Goal: Communication & Community: Answer question/provide support

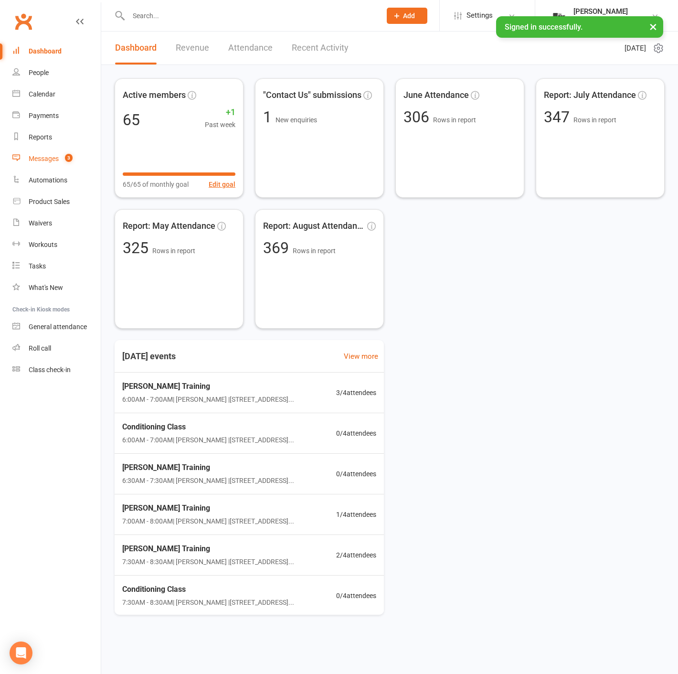
drag, startPoint x: 71, startPoint y: 152, endPoint x: 81, endPoint y: 152, distance: 10.0
click at [71, 152] on link "Messages 3" at bounding box center [56, 158] width 88 height 21
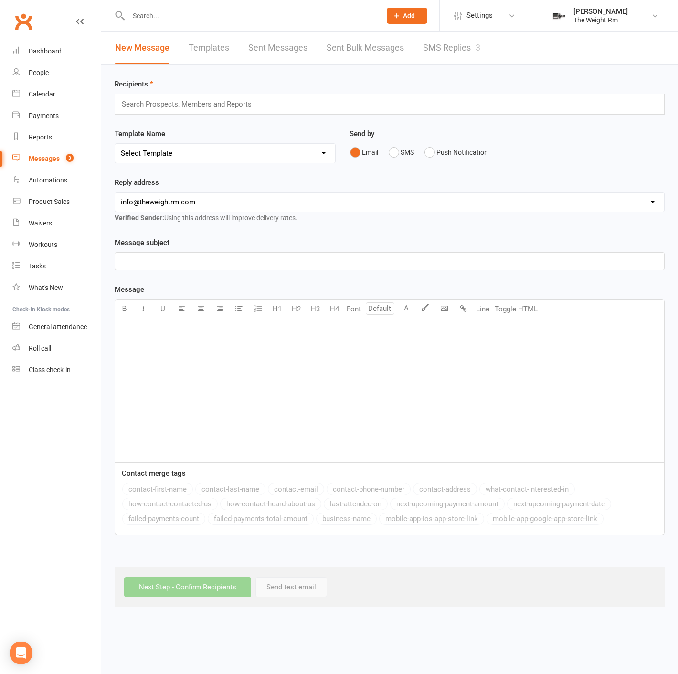
click at [442, 50] on link "SMS Replies 3" at bounding box center [451, 48] width 57 height 33
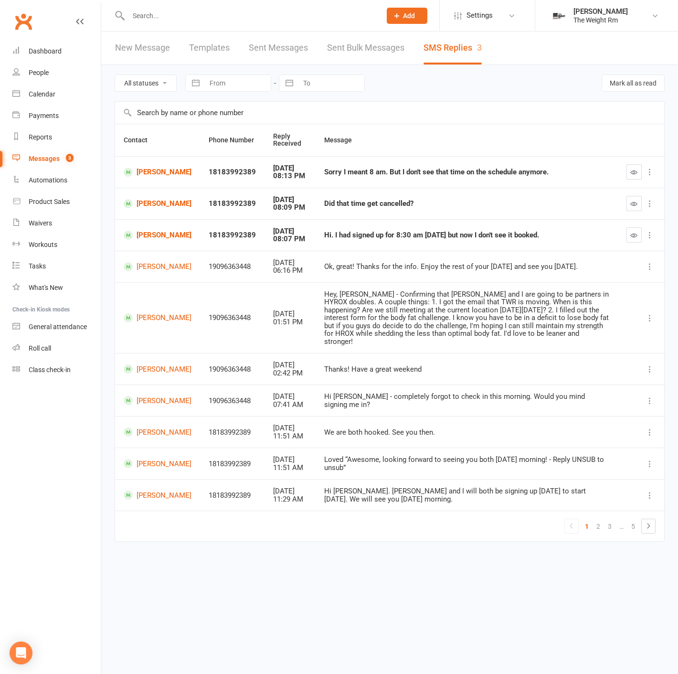
drag, startPoint x: 544, startPoint y: 241, endPoint x: 312, endPoint y: 168, distance: 242.8
click at [312, 168] on tbody "Hilary Weitzman 18183992389 Sep 10, 2025 08:13 PM Sorry I meant 8 am. But I don…" at bounding box center [389, 333] width 549 height 355
drag, startPoint x: 316, startPoint y: 168, endPoint x: 475, endPoint y: 162, distance: 158.6
click at [475, 162] on td "Sorry I meant 8 am. But I don't see that time on the schedule anymore." at bounding box center [467, 172] width 302 height 32
click at [525, 223] on td "Hi. I had signed up for 8:30 am tomorrow but now I don't see it booked." at bounding box center [467, 235] width 302 height 32
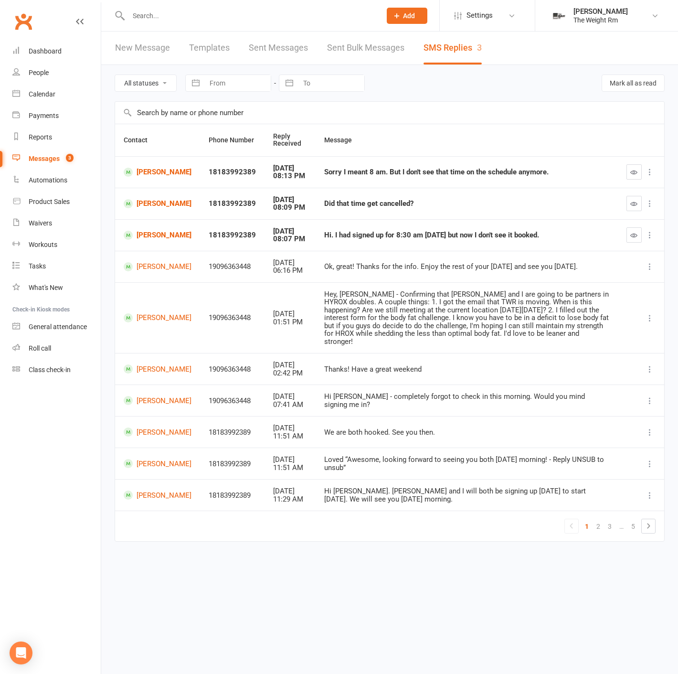
drag, startPoint x: 488, startPoint y: 228, endPoint x: 308, endPoint y: 168, distance: 189.8
click at [314, 167] on tbody "Hilary Weitzman 18183992389 Sep 10, 2025 08:13 PM Sorry I meant 8 am. But I don…" at bounding box center [389, 333] width 549 height 355
click at [316, 169] on td "Sorry I meant 8 am. But I don't see that time on the schedule anymore." at bounding box center [467, 172] width 302 height 32
click at [70, 162] on count-badge "3" at bounding box center [67, 159] width 12 height 8
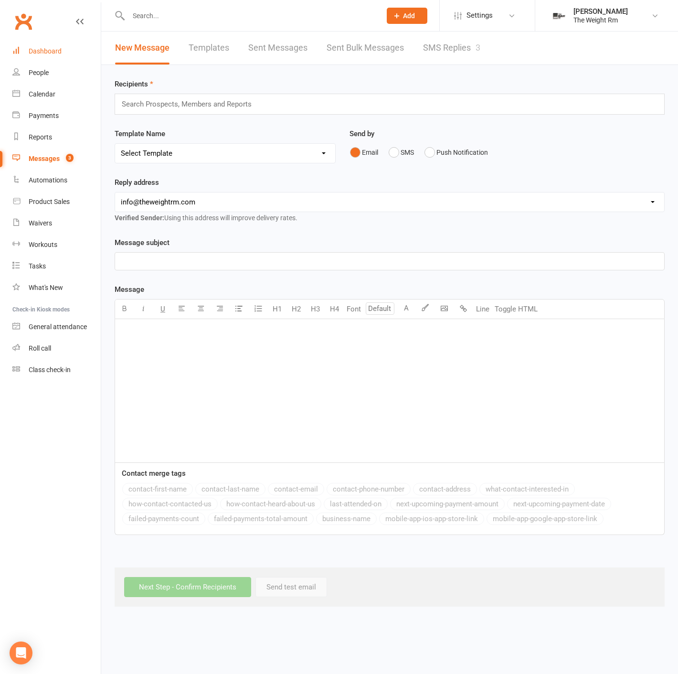
click at [82, 56] on link "Dashboard" at bounding box center [56, 51] width 88 height 21
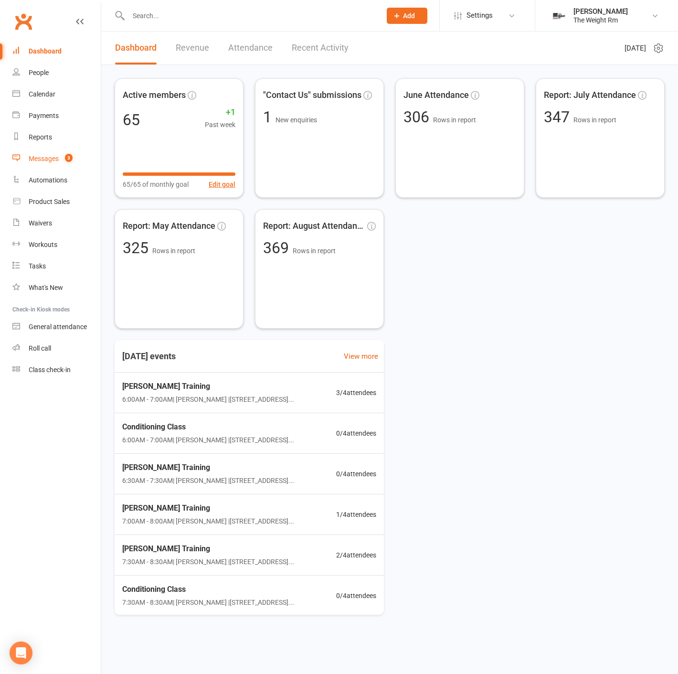
click at [76, 159] on link "Messages 3" at bounding box center [56, 158] width 88 height 21
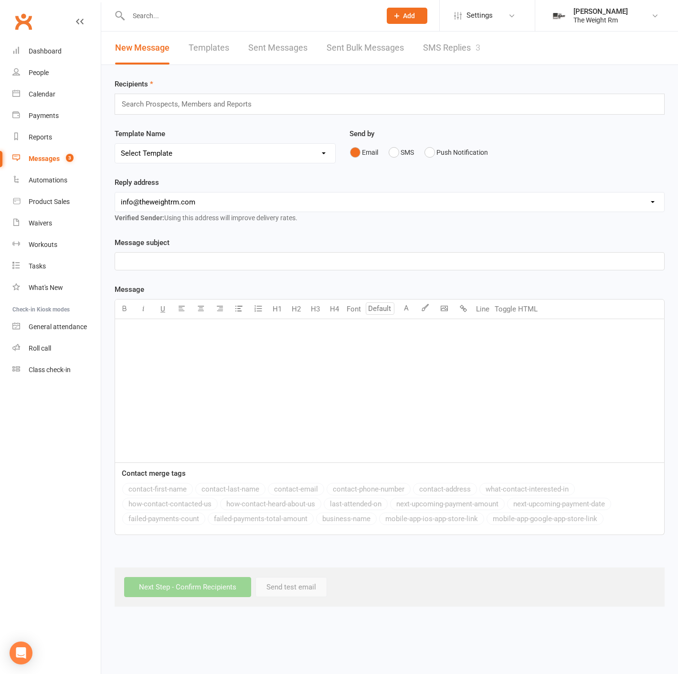
click at [435, 47] on link "SMS Replies 3" at bounding box center [451, 48] width 57 height 33
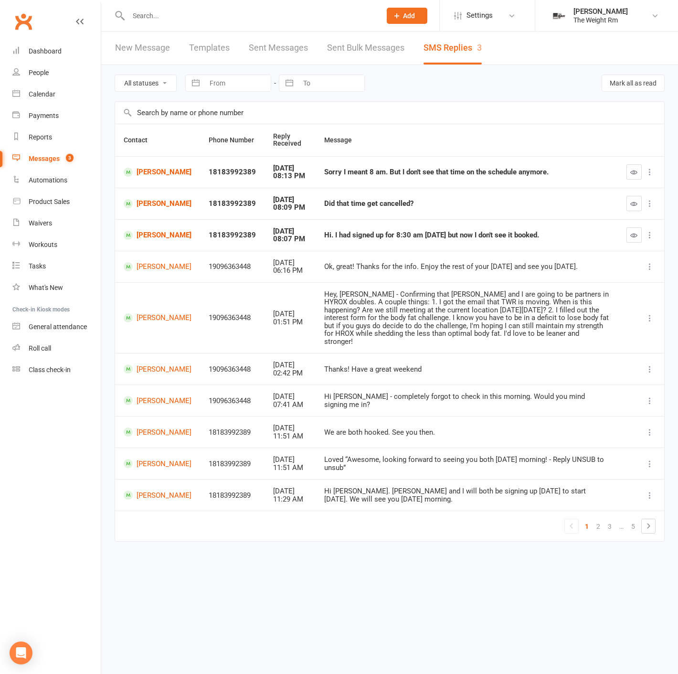
drag, startPoint x: 545, startPoint y: 231, endPoint x: 309, endPoint y: 238, distance: 236.5
click at [316, 238] on td "Hi. I had signed up for 8:30 am tomorrow but now I don't see it booked." at bounding box center [467, 235] width 302 height 32
click at [466, 208] on td "Did that time get cancelled?" at bounding box center [467, 204] width 302 height 32
drag, startPoint x: 433, startPoint y: 201, endPoint x: 308, endPoint y: 204, distance: 124.7
click at [316, 204] on td "Did that time get cancelled?" at bounding box center [467, 204] width 302 height 32
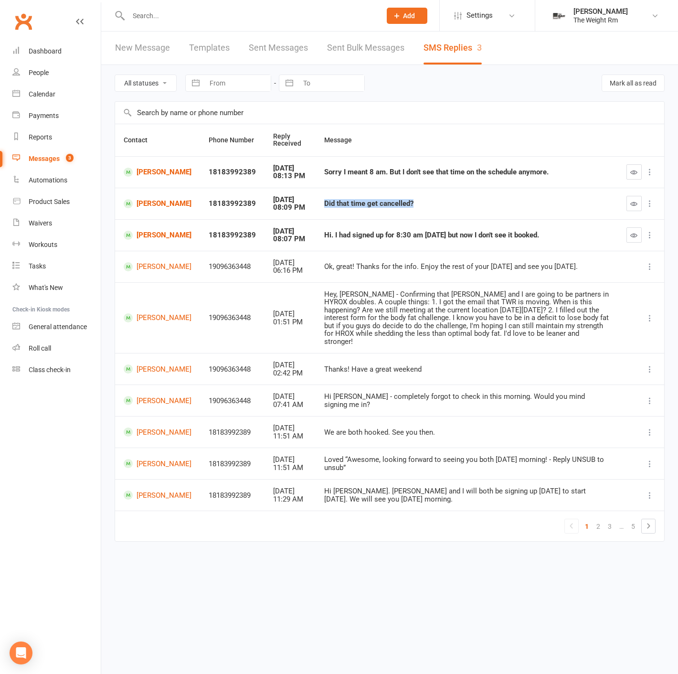
copy div "Did that time get cancelled?"
click at [542, 181] on td "Sorry I meant 8 am. But I don't see that time on the schedule anymore." at bounding box center [467, 172] width 302 height 32
drag, startPoint x: 492, startPoint y: 170, endPoint x: 314, endPoint y: 177, distance: 178.7
click at [316, 177] on td "Sorry I meant 8 am. But I don't see that time on the schedule anymore." at bounding box center [467, 172] width 302 height 32
drag, startPoint x: 345, startPoint y: 180, endPoint x: 352, endPoint y: 179, distance: 7.2
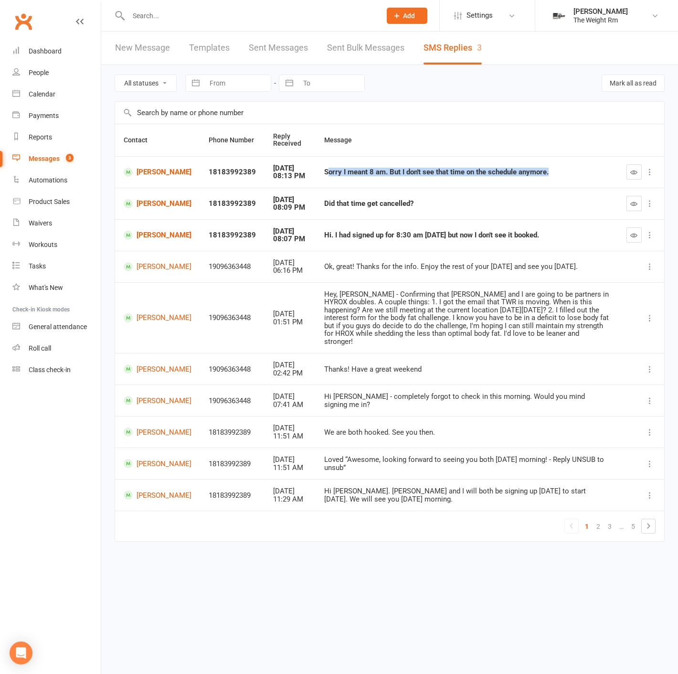
click at [345, 180] on td "Sorry I meant 8 am. But I don't see that time on the schedule anymore." at bounding box center [467, 172] width 302 height 32
click at [544, 169] on div "Sorry I meant 8 am. But I don't see that time on the schedule anymore." at bounding box center [466, 172] width 285 height 8
drag, startPoint x: 546, startPoint y: 170, endPoint x: 304, endPoint y: 174, distance: 242.6
click at [316, 174] on td "Sorry I meant 8 am. But I don't see that time on the schedule anymore." at bounding box center [467, 172] width 302 height 32
click at [162, 177] on link "Hilary Weitzman" at bounding box center [158, 172] width 68 height 9
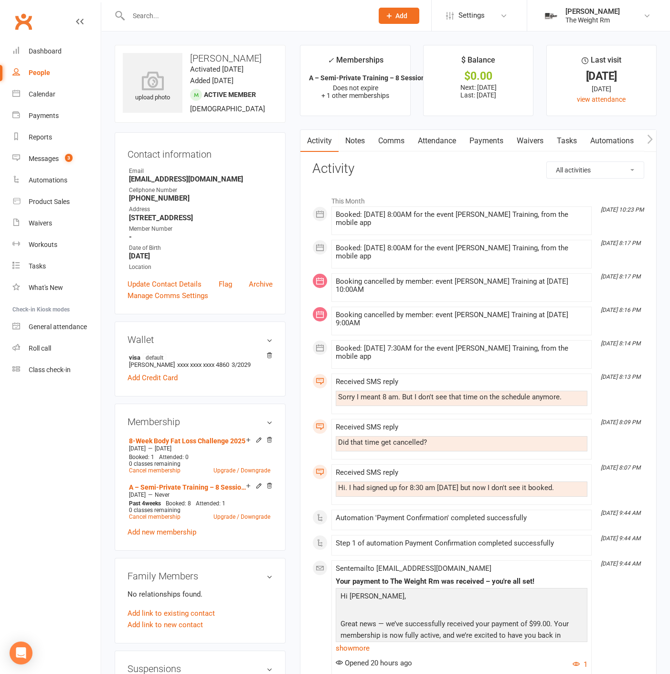
click at [381, 139] on link "Comms" at bounding box center [392, 141] width 40 height 22
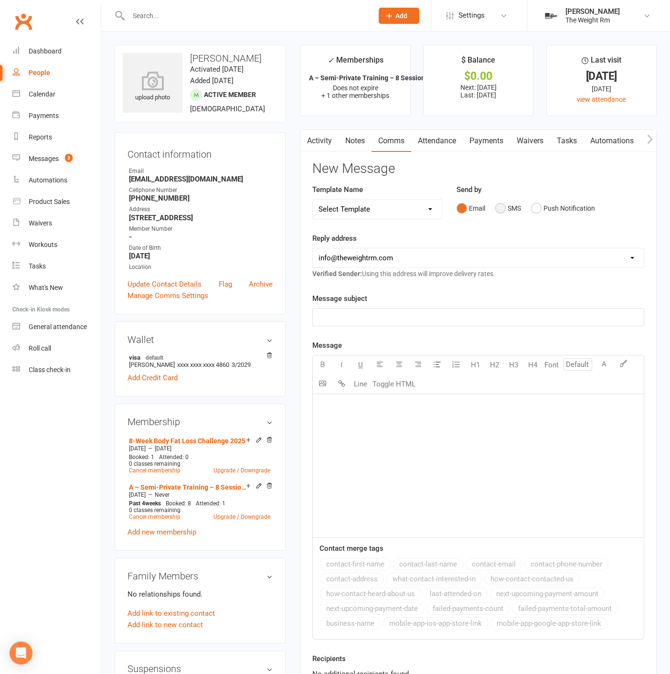
click at [500, 204] on button "SMS" at bounding box center [508, 208] width 26 height 18
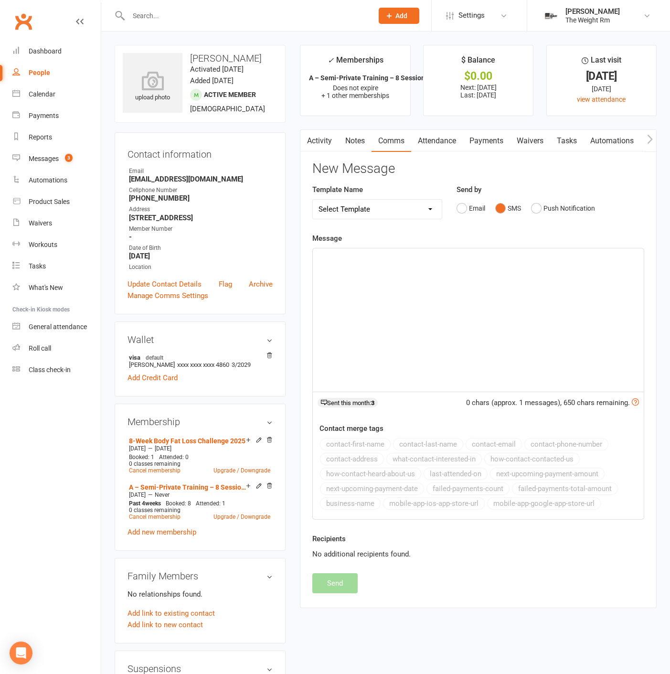
click at [448, 314] on div "﻿" at bounding box center [478, 319] width 331 height 143
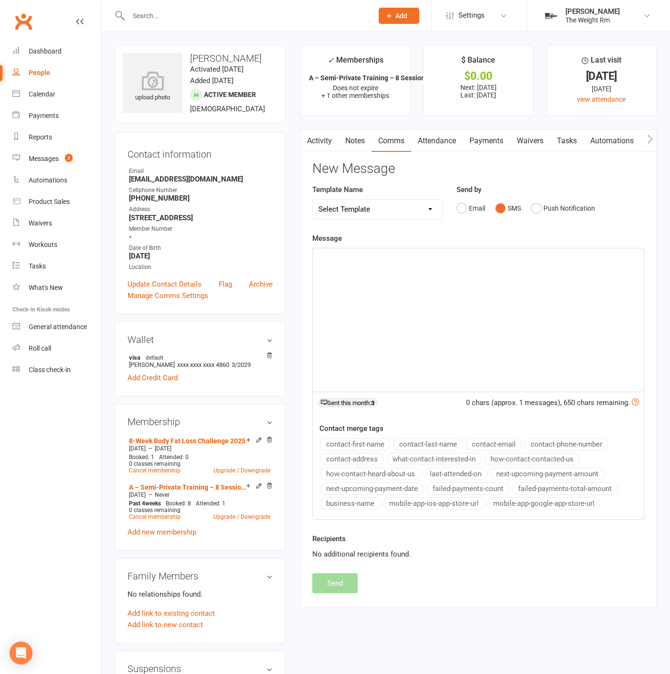
paste div
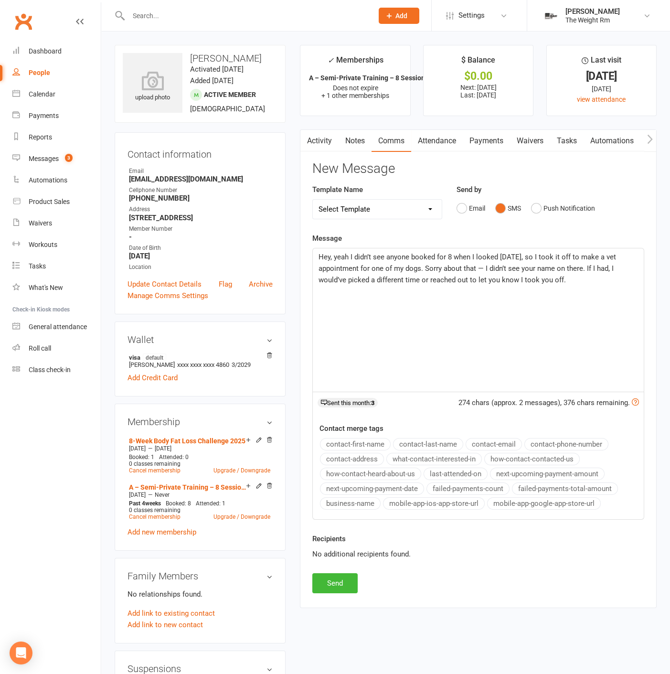
click at [335, 254] on span "Hey, yeah I didn’t see anyone booked for 8 when I looked yesterday, so I took i…" at bounding box center [468, 269] width 299 height 32
click at [331, 257] on span "Hey, yeah I didn’t see anyone booked for 8 when I looked yesterday, so I took i…" at bounding box center [468, 269] width 299 height 32
click at [367, 255] on span "Hey Hilary! yeah I didn’t see anyone booked for 8 when I looked yesterday, so I…" at bounding box center [479, 269] width 320 height 32
click at [369, 256] on span "Hey Hilary! yeah I didn’t see anyone booked for 8 when I looked yesterday, so I…" at bounding box center [479, 269] width 320 height 32
click at [424, 263] on span "Hey Hilary! yes, I didn’t see anyone booked for 8 when I looked yesterday, so I…" at bounding box center [478, 269] width 318 height 32
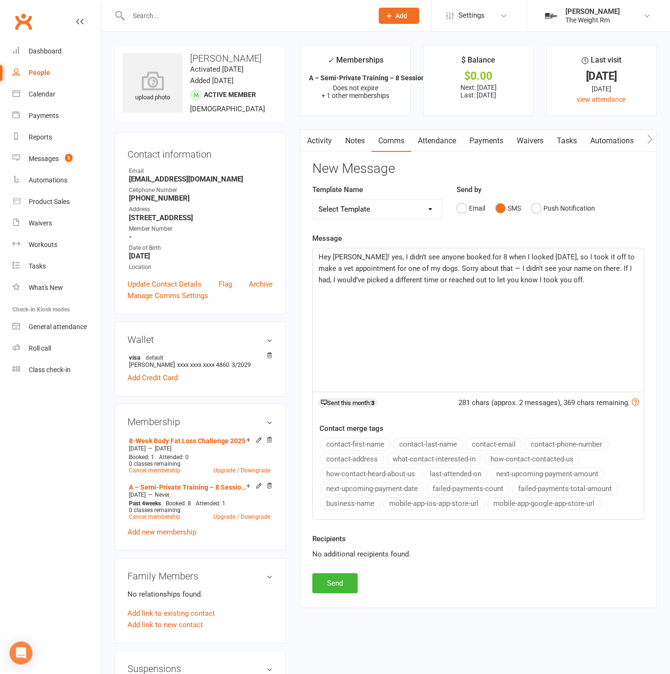
click at [575, 280] on p "Hey Hilary! yes, I didn’t see anyone booked for 8 when I looked yesterday, so I…" at bounding box center [478, 268] width 319 height 34
drag, startPoint x: 429, startPoint y: 266, endPoint x: 373, endPoint y: 266, distance: 56.3
click at [373, 266] on span "Hey Hilary! yes, I didn’t see anyone booked for 8 when I looked yesterday, so I…" at bounding box center [478, 269] width 318 height 32
click at [373, 264] on span "Hey Hilary! yes, I didn’t see anyone booked for 8 when I looked yesterday, so I…" at bounding box center [478, 269] width 318 height 32
click at [375, 268] on span "Hey Hilary! yes, I didn’t see anyone booked for 8 when I looked yesterday, so I…" at bounding box center [478, 269] width 318 height 32
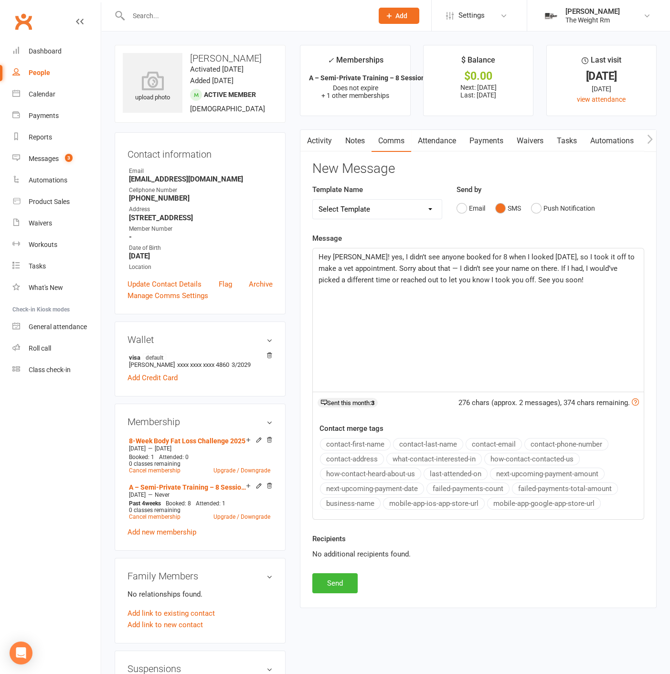
click at [562, 286] on div "Hey Hilary! yes, I didn’t see anyone booked for 8 when I looked yesterday, so I…" at bounding box center [478, 319] width 331 height 143
click at [349, 576] on button "Send" at bounding box center [334, 583] width 45 height 20
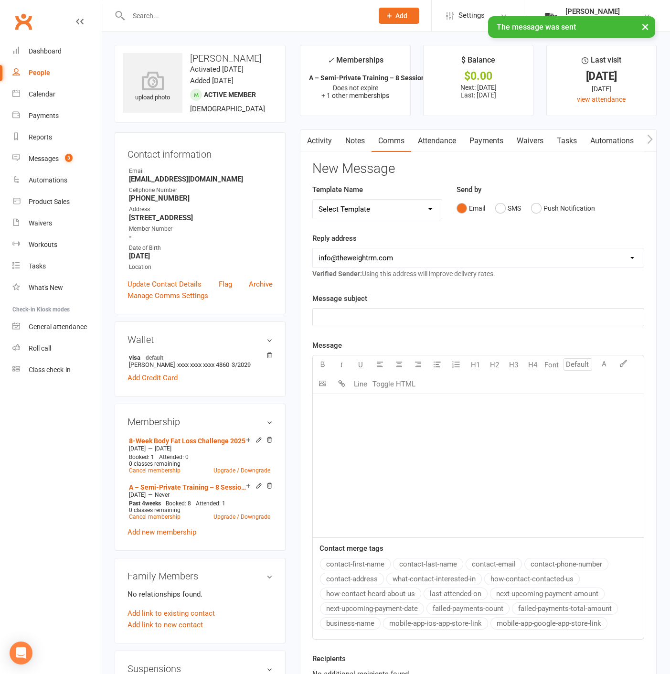
click at [322, 147] on link "Activity" at bounding box center [319, 141] width 38 height 22
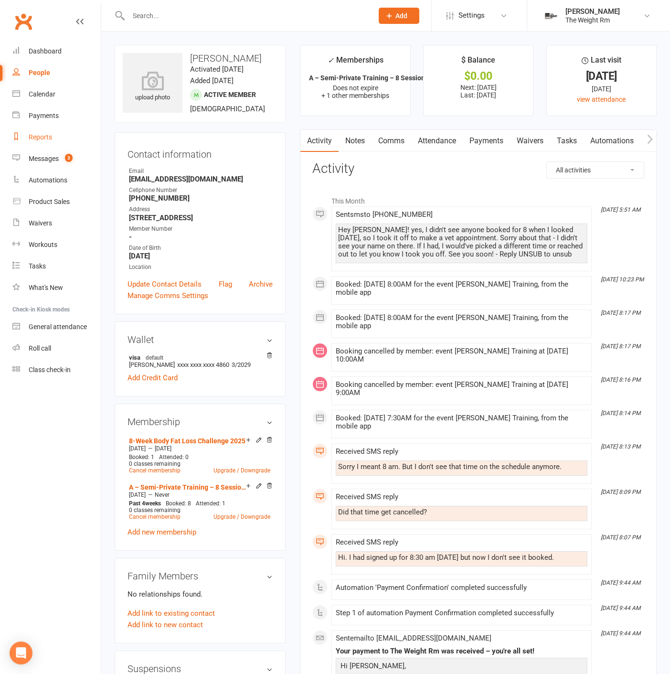
click at [68, 145] on link "Reports" at bounding box center [56, 137] width 88 height 21
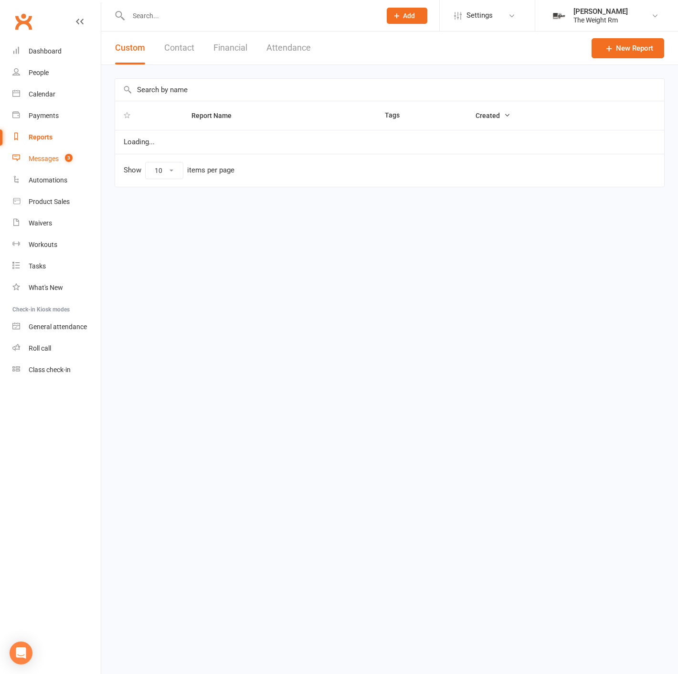
click at [80, 155] on link "Messages 3" at bounding box center [56, 158] width 88 height 21
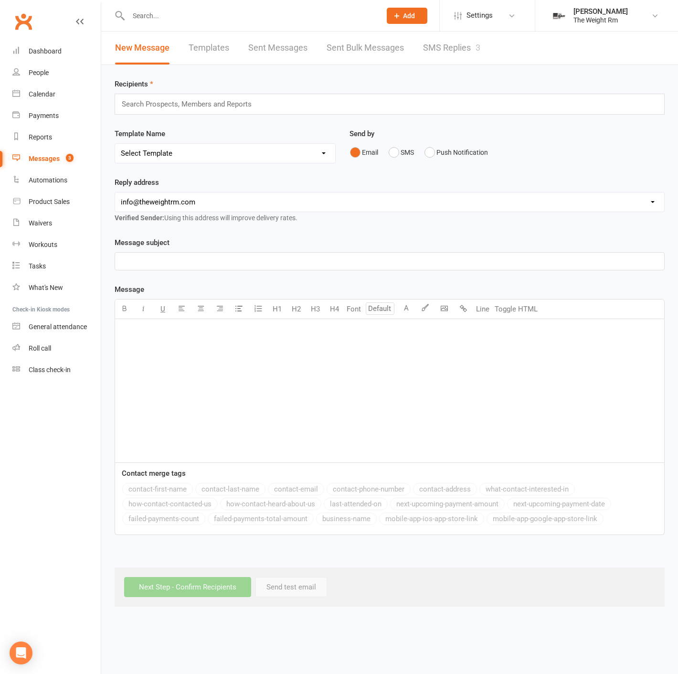
click at [454, 63] on link "SMS Replies 3" at bounding box center [451, 48] width 57 height 33
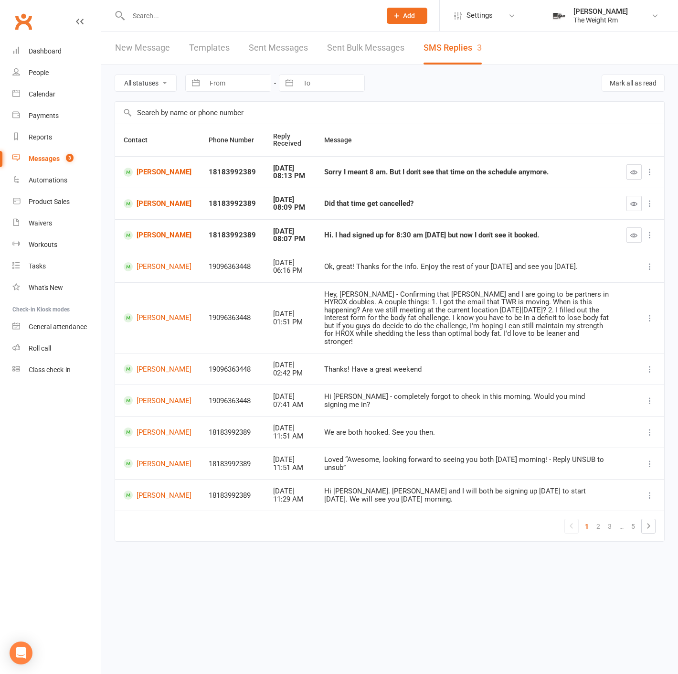
drag, startPoint x: 641, startPoint y: 175, endPoint x: 401, endPoint y: 45, distance: 272.9
click at [640, 175] on button "button" at bounding box center [634, 171] width 15 height 15
click at [639, 205] on button "button" at bounding box center [634, 203] width 15 height 15
click at [630, 230] on button "button" at bounding box center [634, 234] width 15 height 15
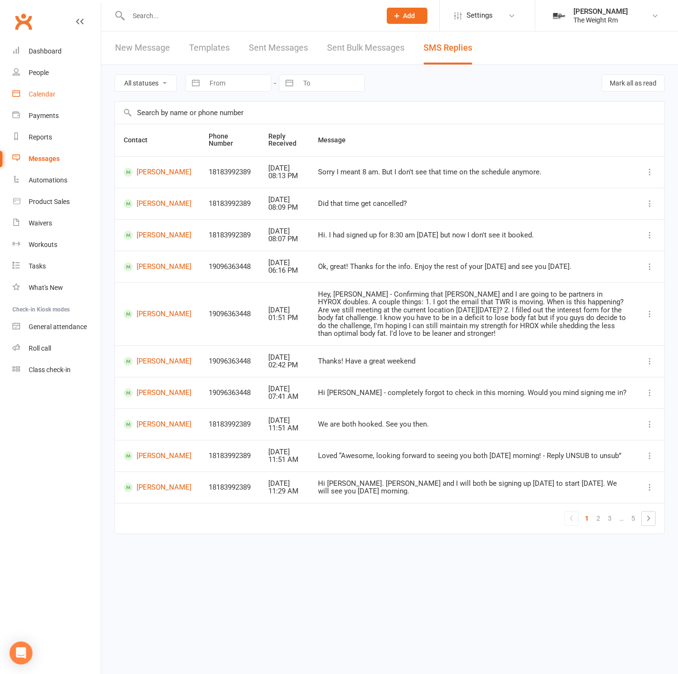
click at [53, 104] on link "Calendar" at bounding box center [56, 94] width 88 height 21
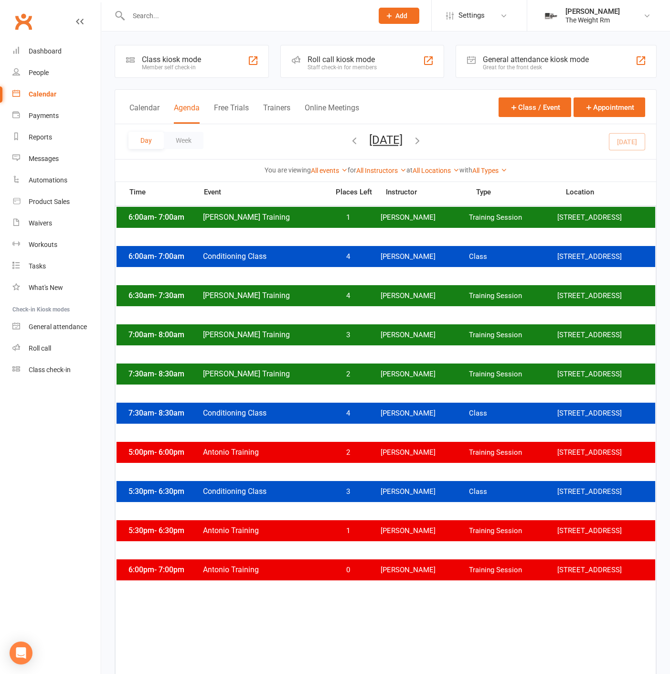
click at [423, 227] on div "6:00am - 7:00am Clayton Training 1 Clayton Moore Training Session 2535 W 237th,…" at bounding box center [386, 217] width 539 height 21
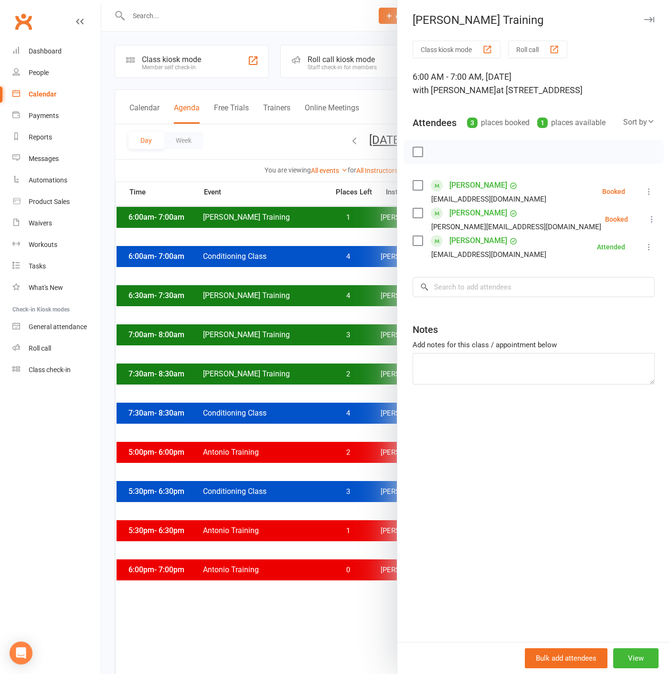
click at [369, 229] on div at bounding box center [385, 337] width 569 height 674
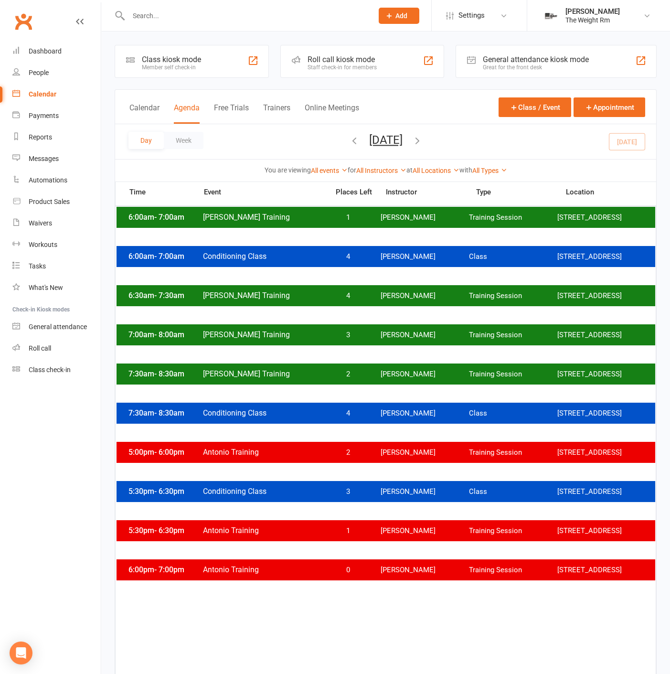
click at [390, 227] on div "6:00am - 7:00am Clayton Training 1 Clayton Moore Training Session 2535 W 237th,…" at bounding box center [386, 217] width 539 height 21
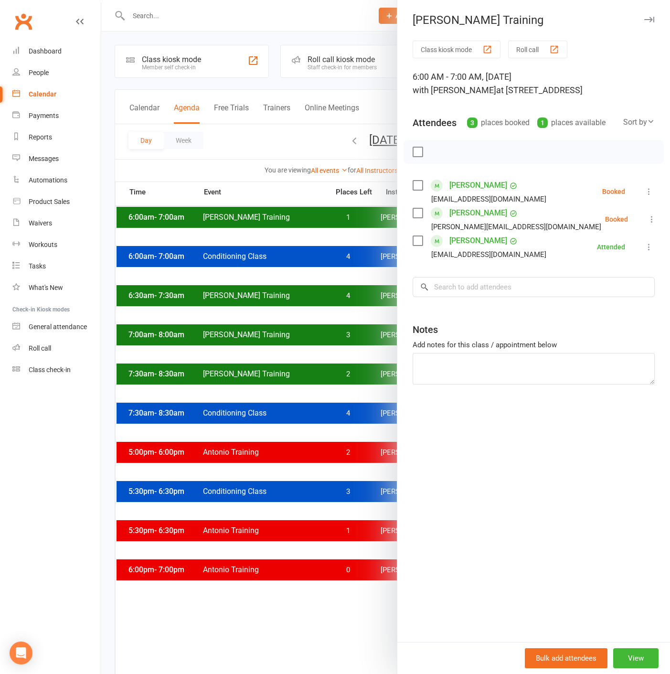
click at [359, 228] on div at bounding box center [385, 337] width 569 height 674
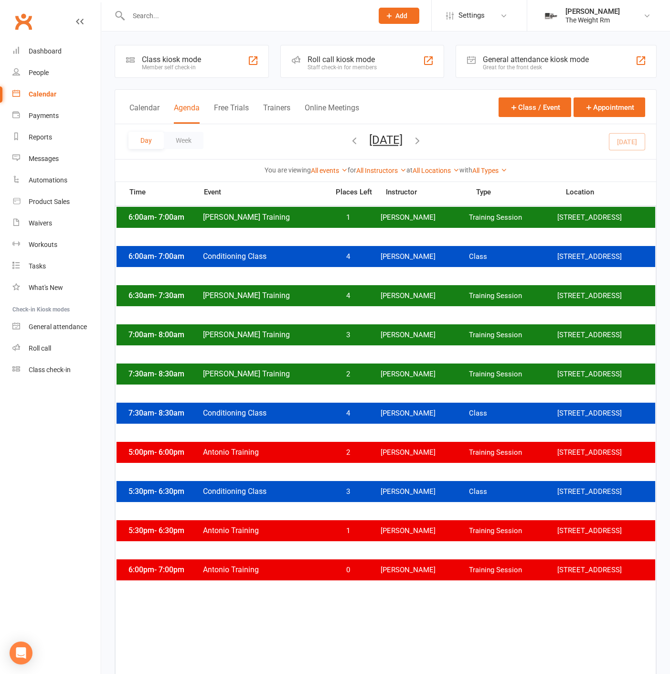
click at [356, 228] on div "6:00am - 7:00am Clayton Training 1 Clayton Moore Training Session 2535 W 237th,…" at bounding box center [386, 217] width 539 height 21
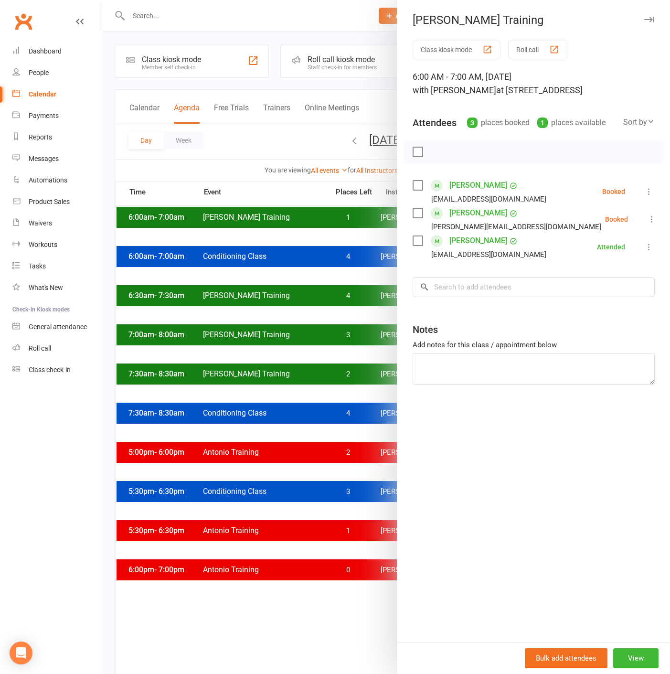
click at [352, 228] on div at bounding box center [385, 337] width 569 height 674
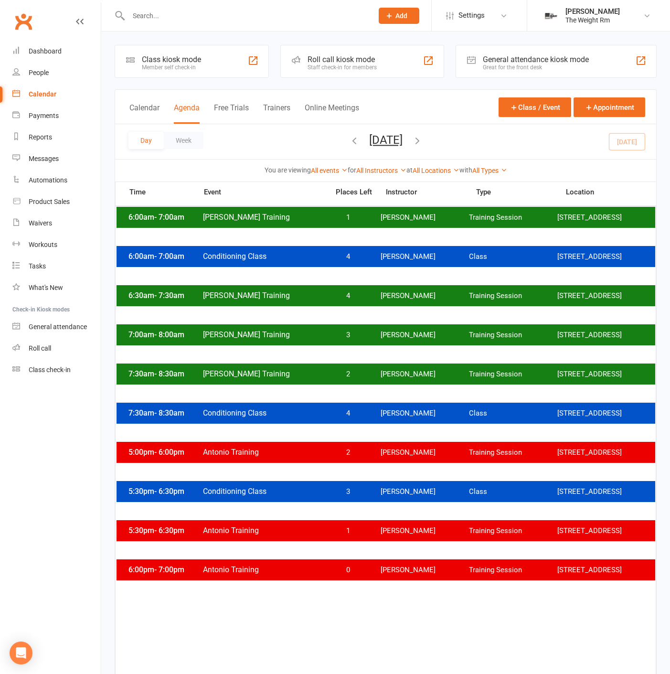
click at [309, 267] on div "6:00am - 7:00am Conditioning Class 4 Clayton Moore Class 2535 W 237th, Suite 12…" at bounding box center [386, 256] width 539 height 21
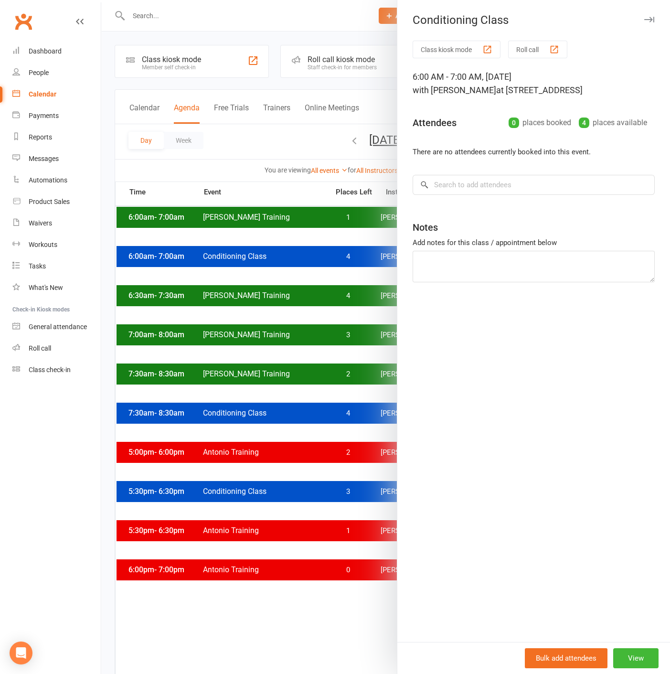
click at [367, 351] on div at bounding box center [385, 337] width 569 height 674
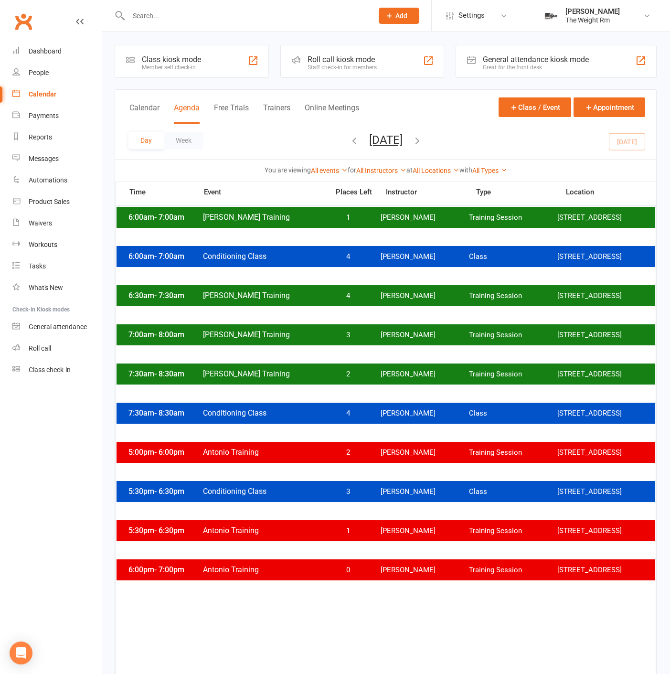
click at [367, 340] on span "3" at bounding box center [348, 334] width 50 height 9
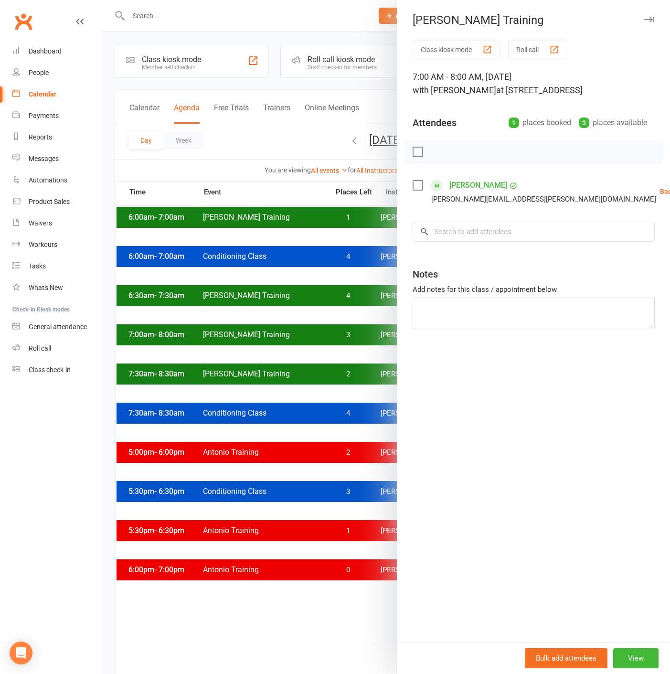
click at [340, 347] on div at bounding box center [385, 337] width 569 height 674
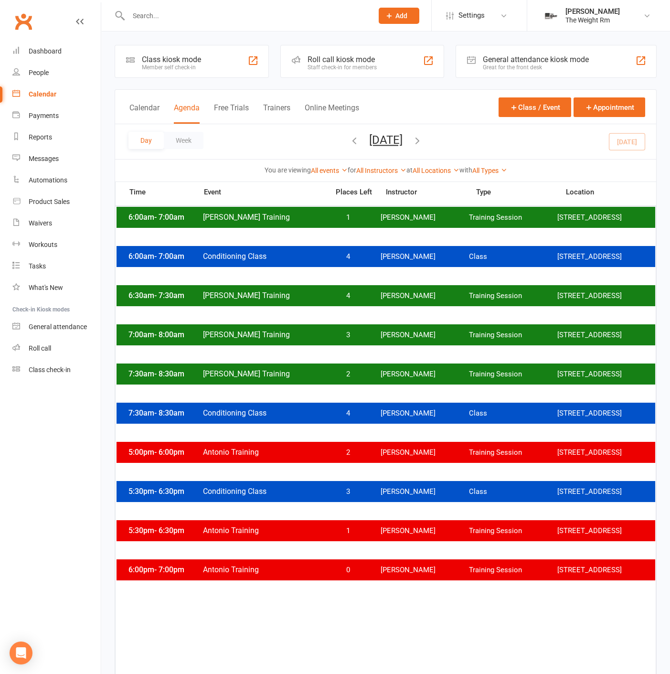
click at [340, 347] on div at bounding box center [528, 337] width 569 height 674
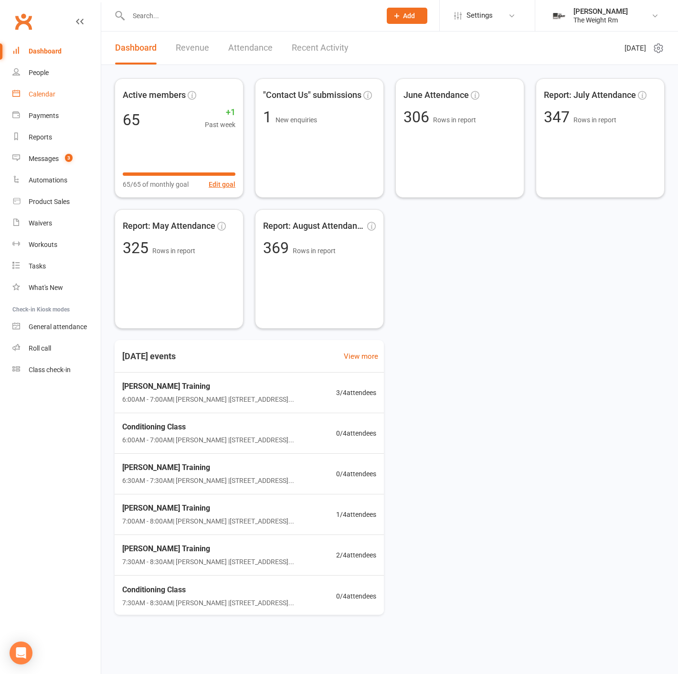
click at [63, 94] on link "Calendar" at bounding box center [56, 94] width 88 height 21
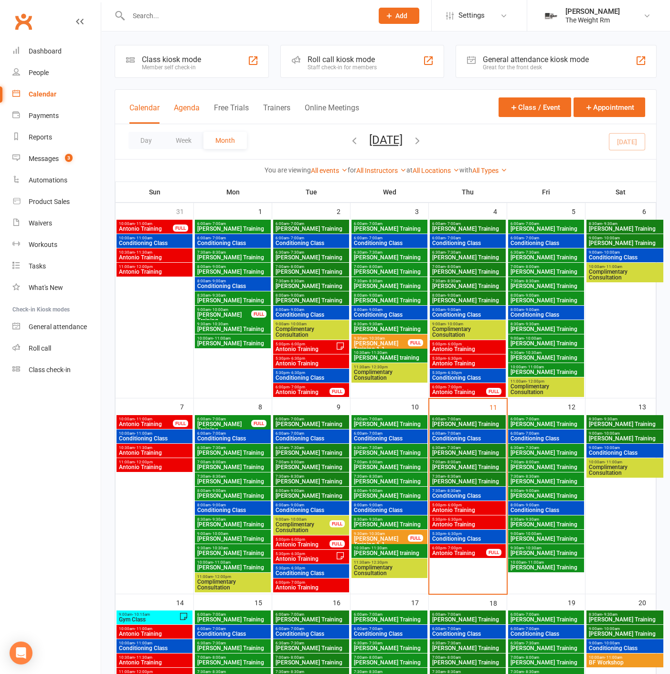
click at [191, 113] on button "Agenda" at bounding box center [187, 113] width 26 height 21
